Goal: Obtain resource: Obtain resource

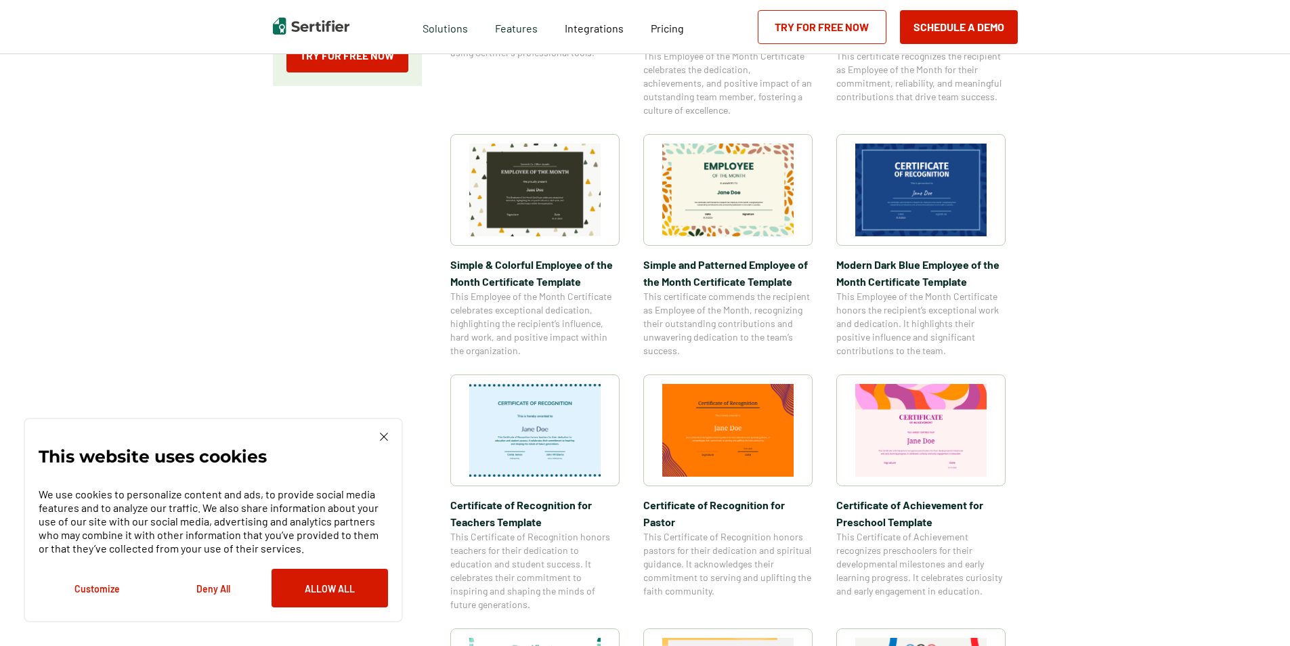
scroll to position [609, 0]
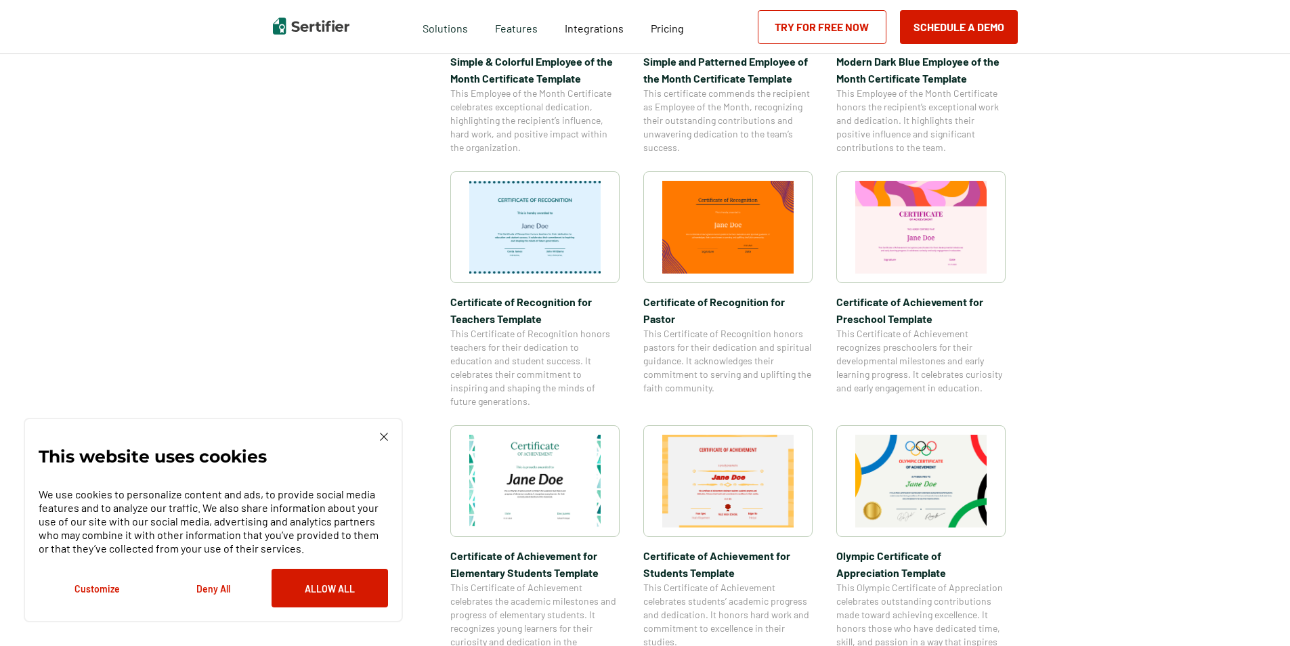
click at [742, 244] on img at bounding box center [727, 227] width 131 height 93
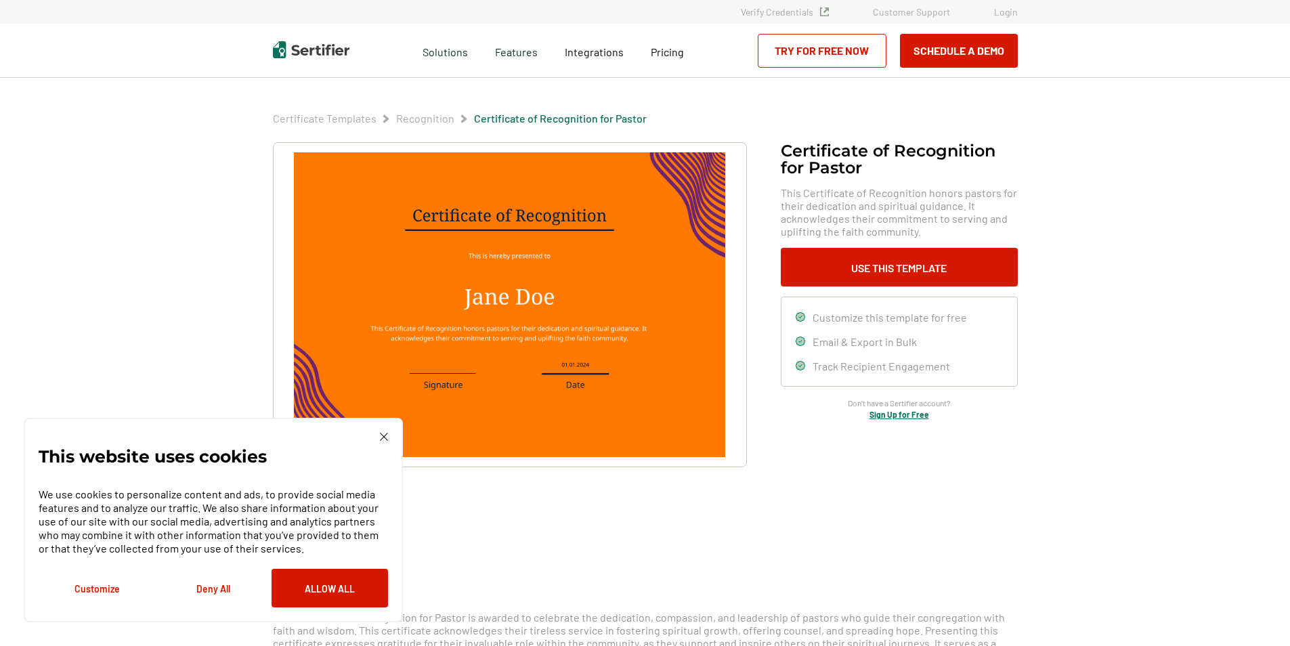
click at [526, 298] on img at bounding box center [509, 304] width 431 height 305
click at [859, 279] on button "Use This Template" at bounding box center [899, 267] width 237 height 39
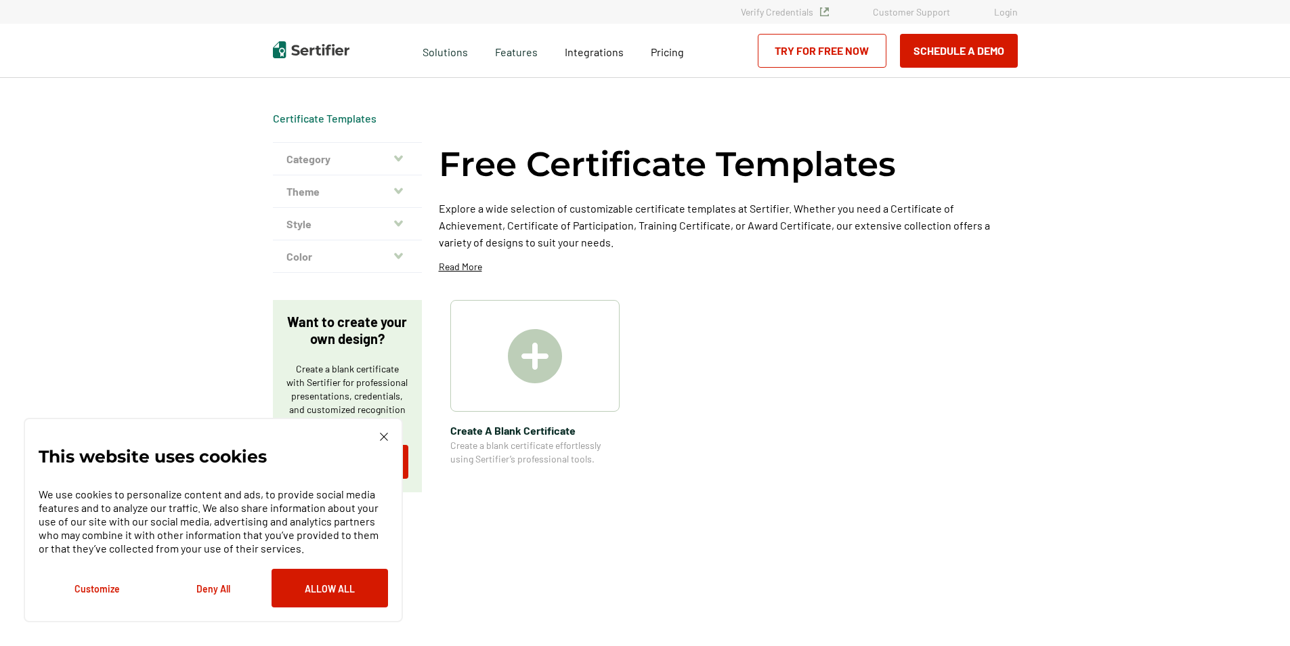
scroll to position [609, 0]
